Goal: Navigation & Orientation: Find specific page/section

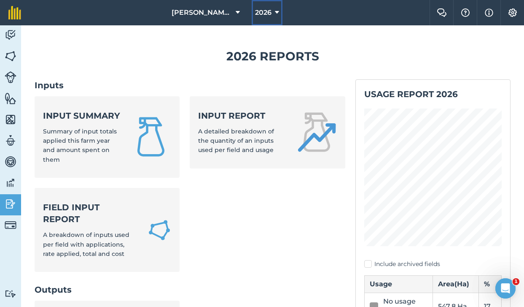
click at [268, 13] on span "2026" at bounding box center [263, 13] width 16 height 10
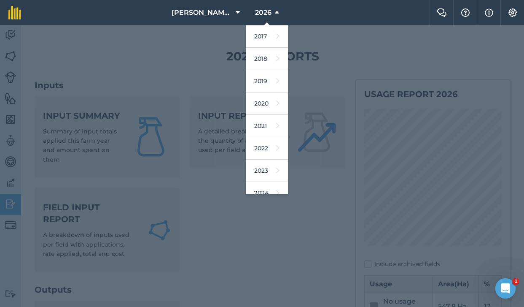
click at [212, 164] on div at bounding box center [262, 165] width 524 height 281
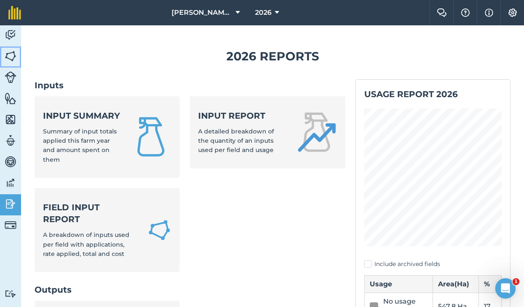
click at [12, 53] on img at bounding box center [11, 56] width 12 height 13
